Goal: Navigation & Orientation: Find specific page/section

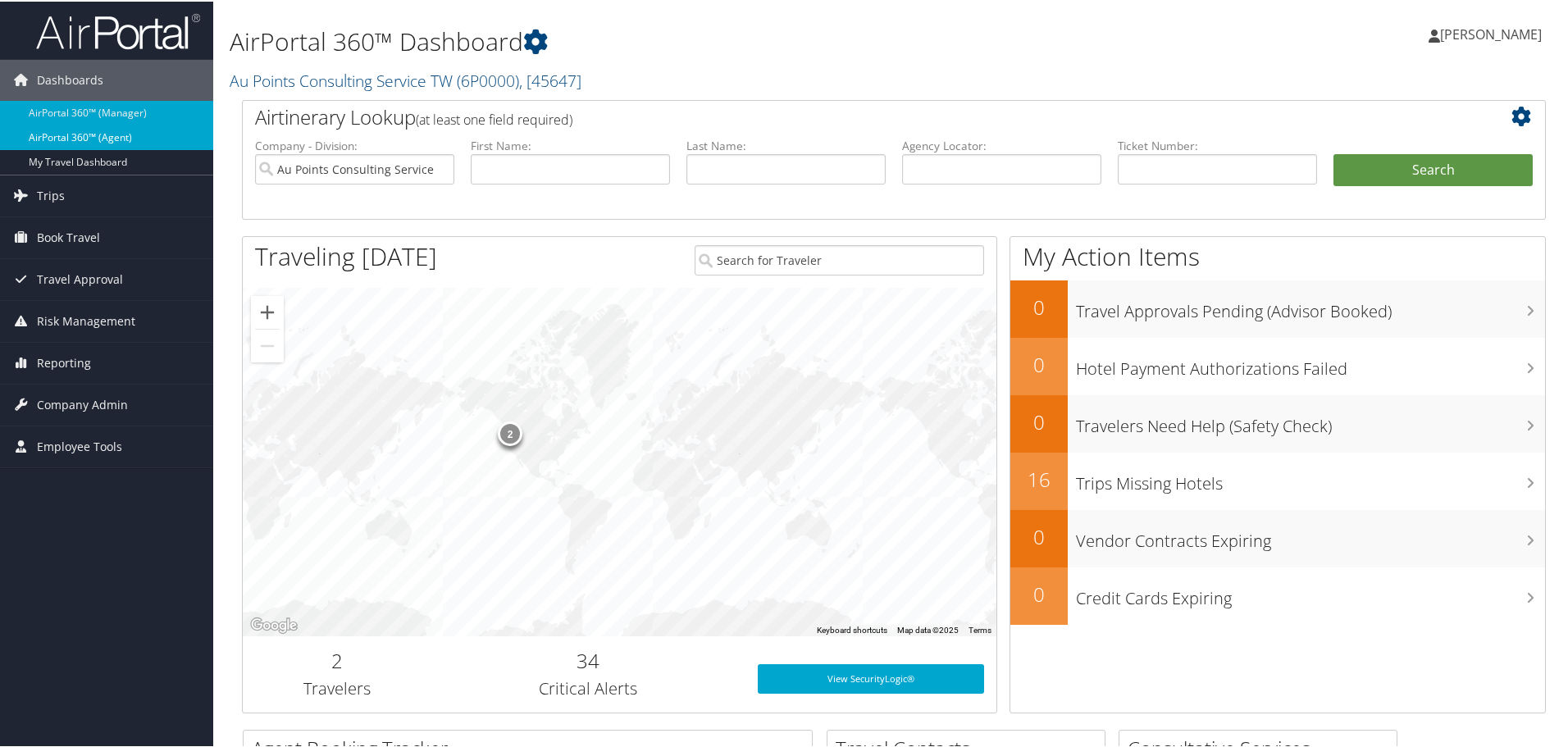
click at [137, 130] on link "AirPortal 360™ (Agent)" at bounding box center [107, 136] width 214 height 24
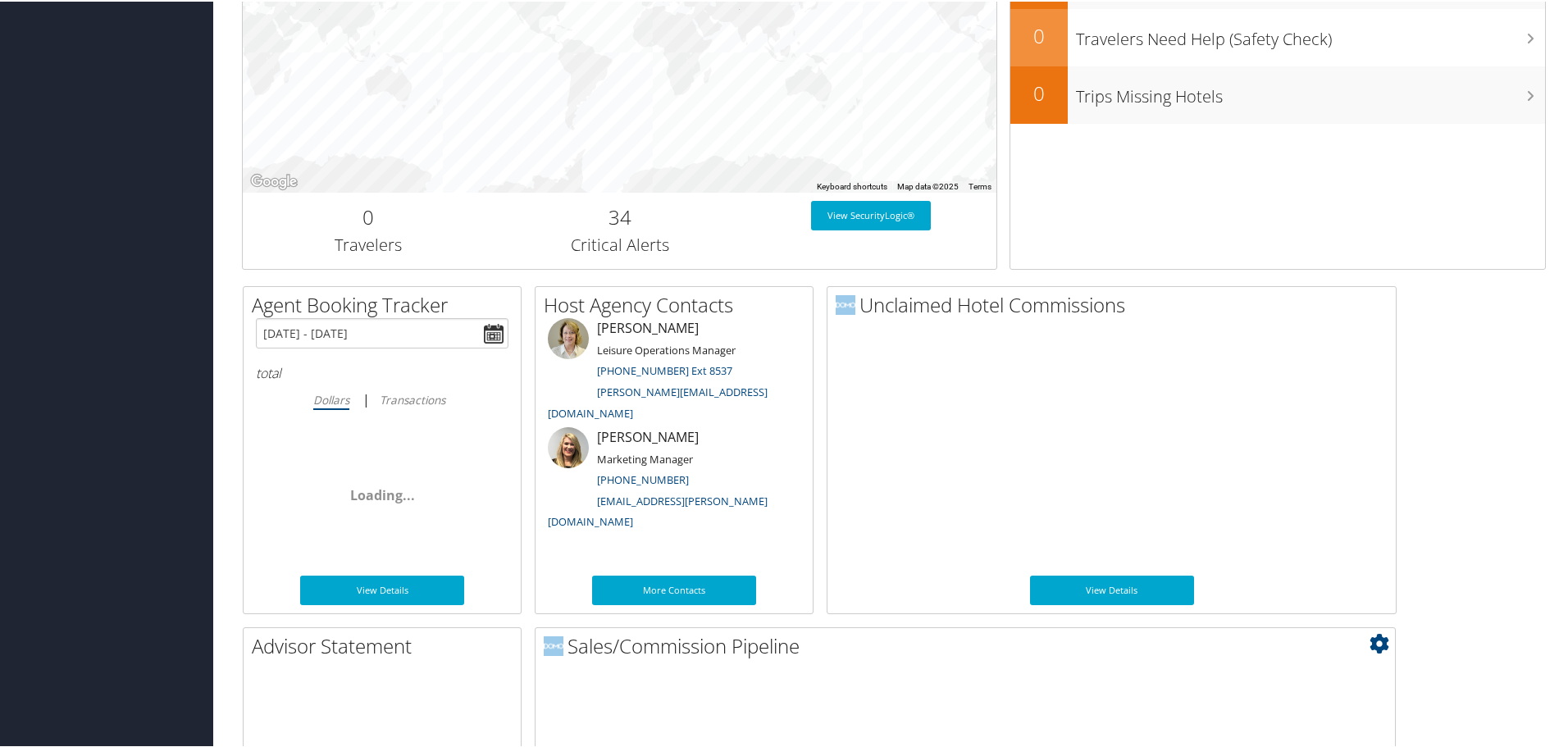
scroll to position [799, 0]
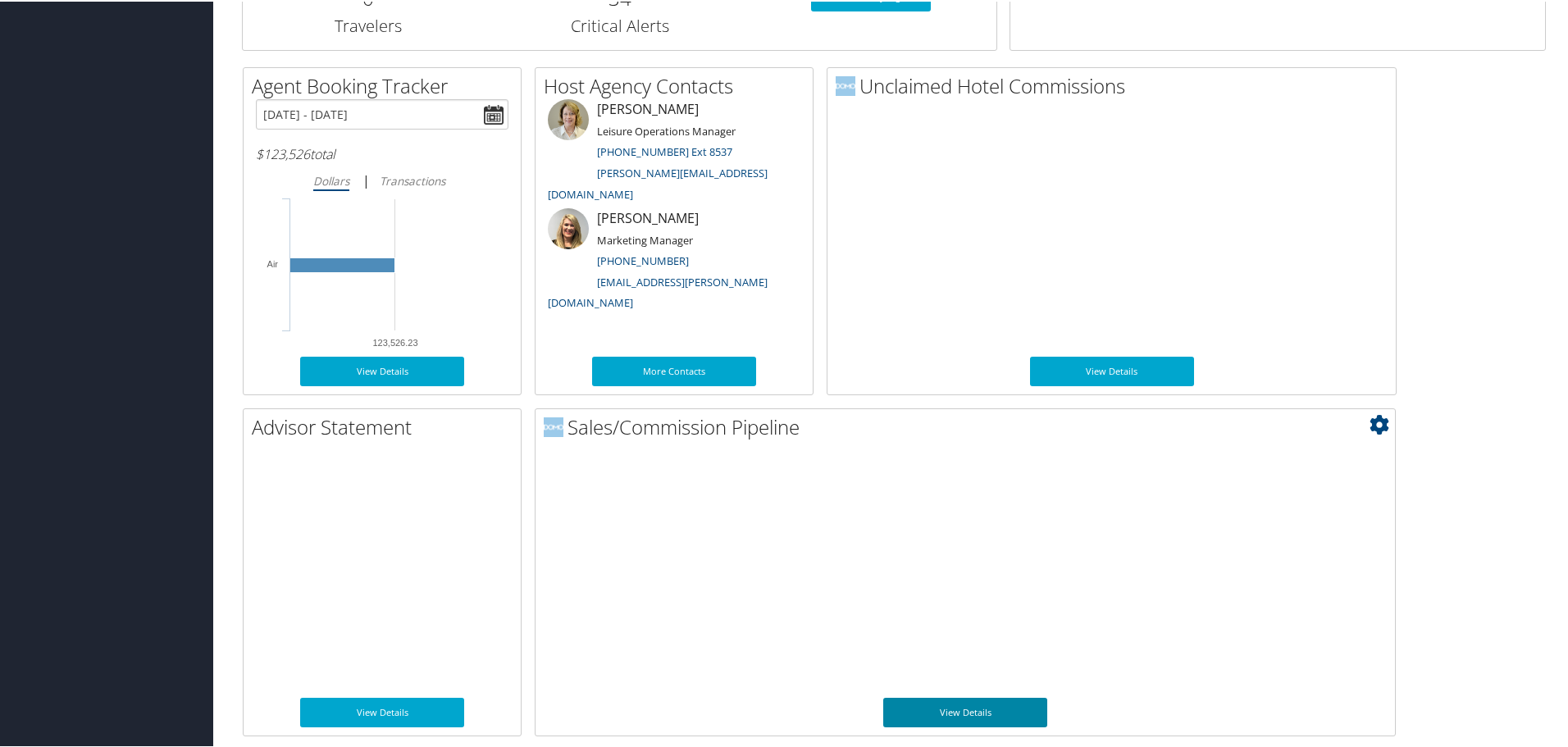
click at [956, 713] on link "View Details" at bounding box center [965, 711] width 164 height 30
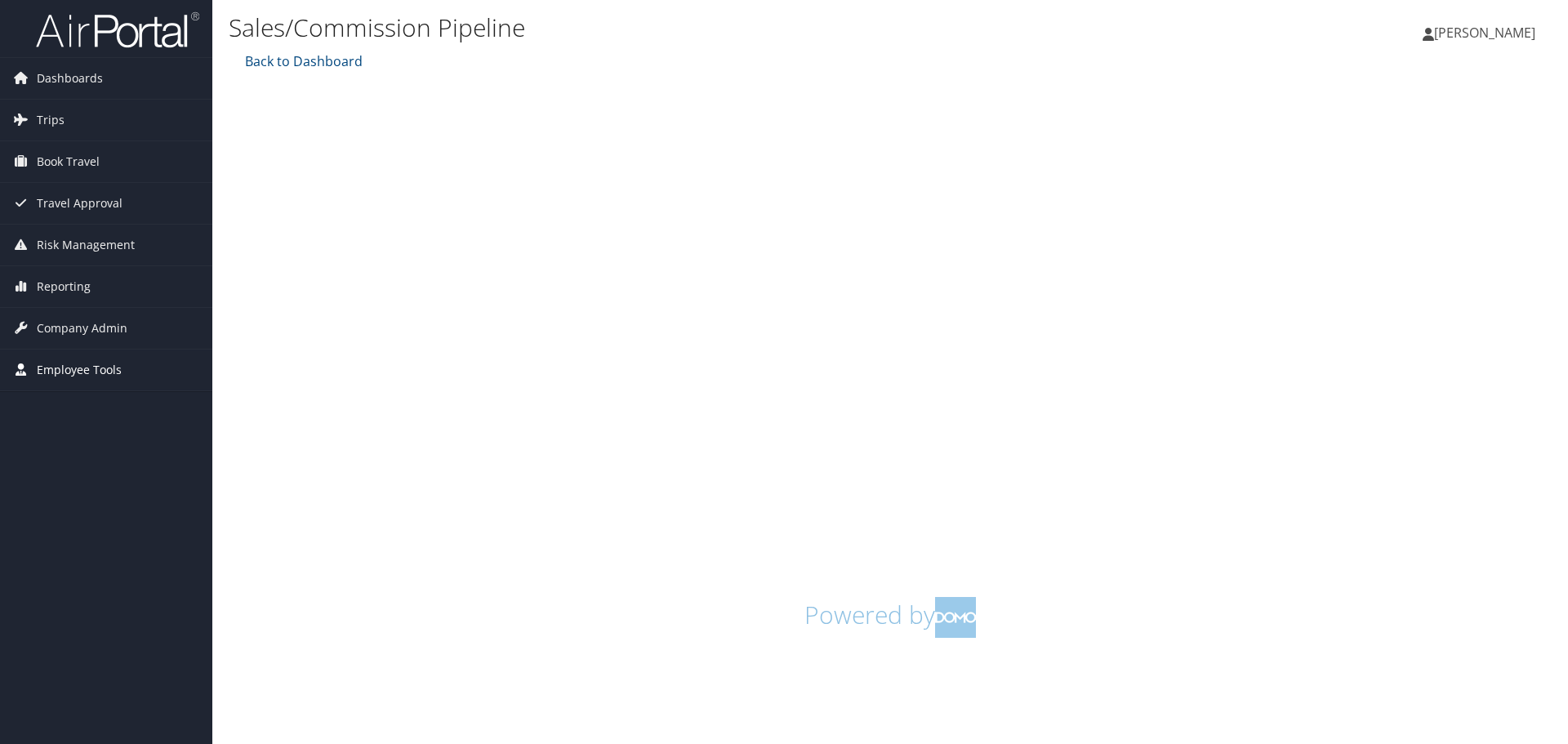
click at [81, 366] on span "Employee Tools" at bounding box center [78, 369] width 84 height 41
